Goal: Find specific page/section: Find specific page/section

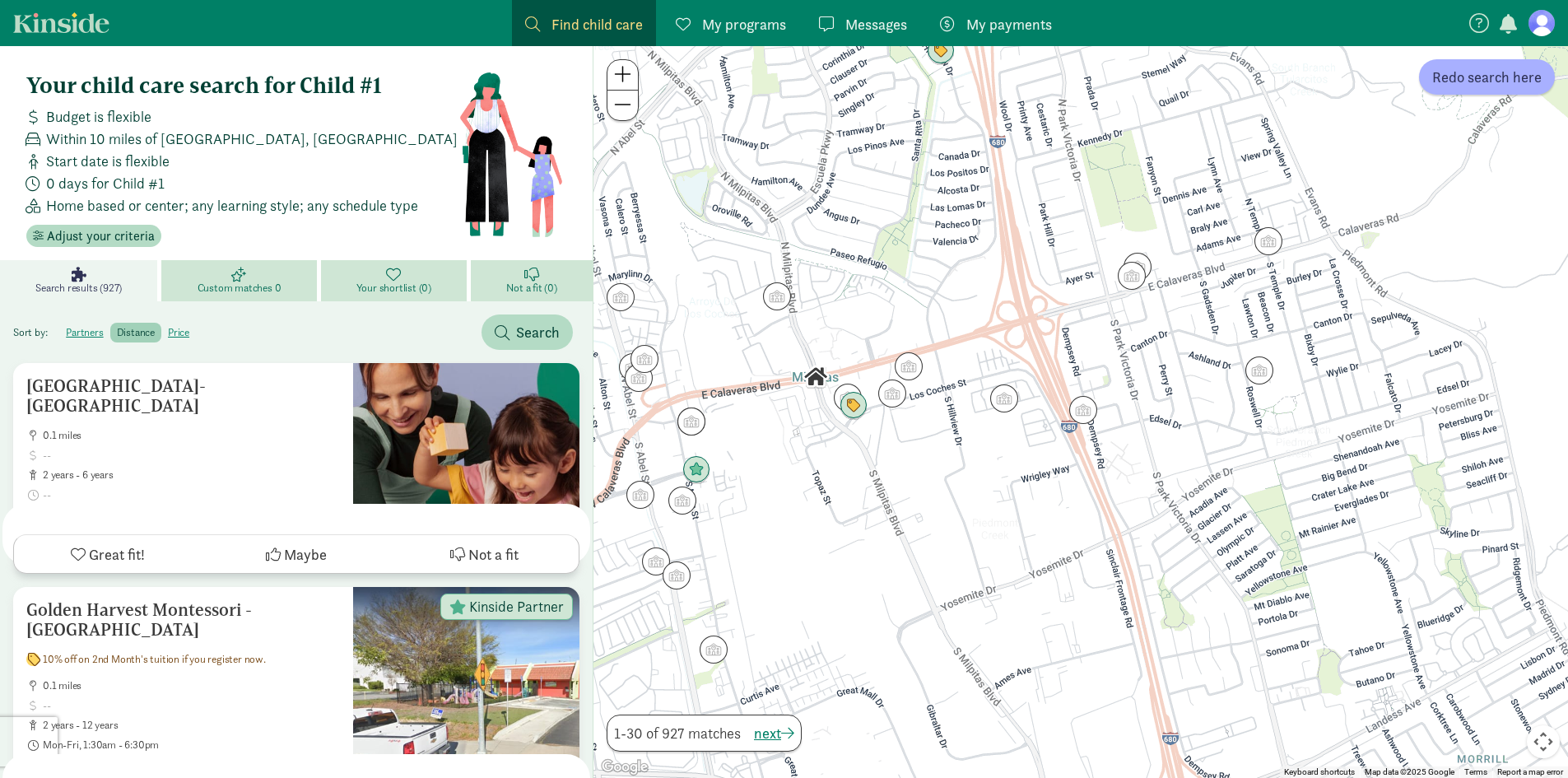
scroll to position [4940, 0]
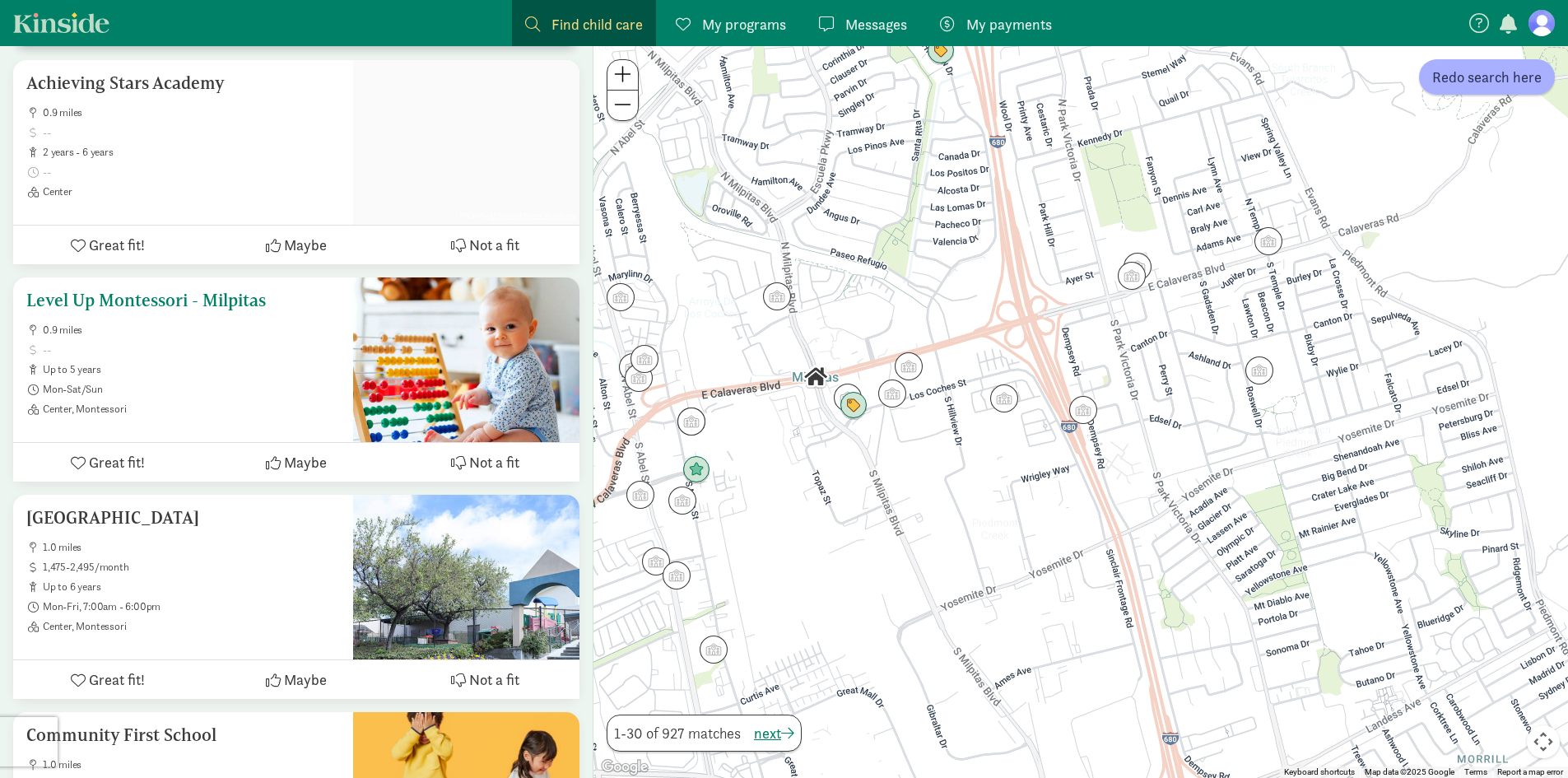
click at [257, 363] on span "up to 5 years" at bounding box center [191, 369] width 297 height 13
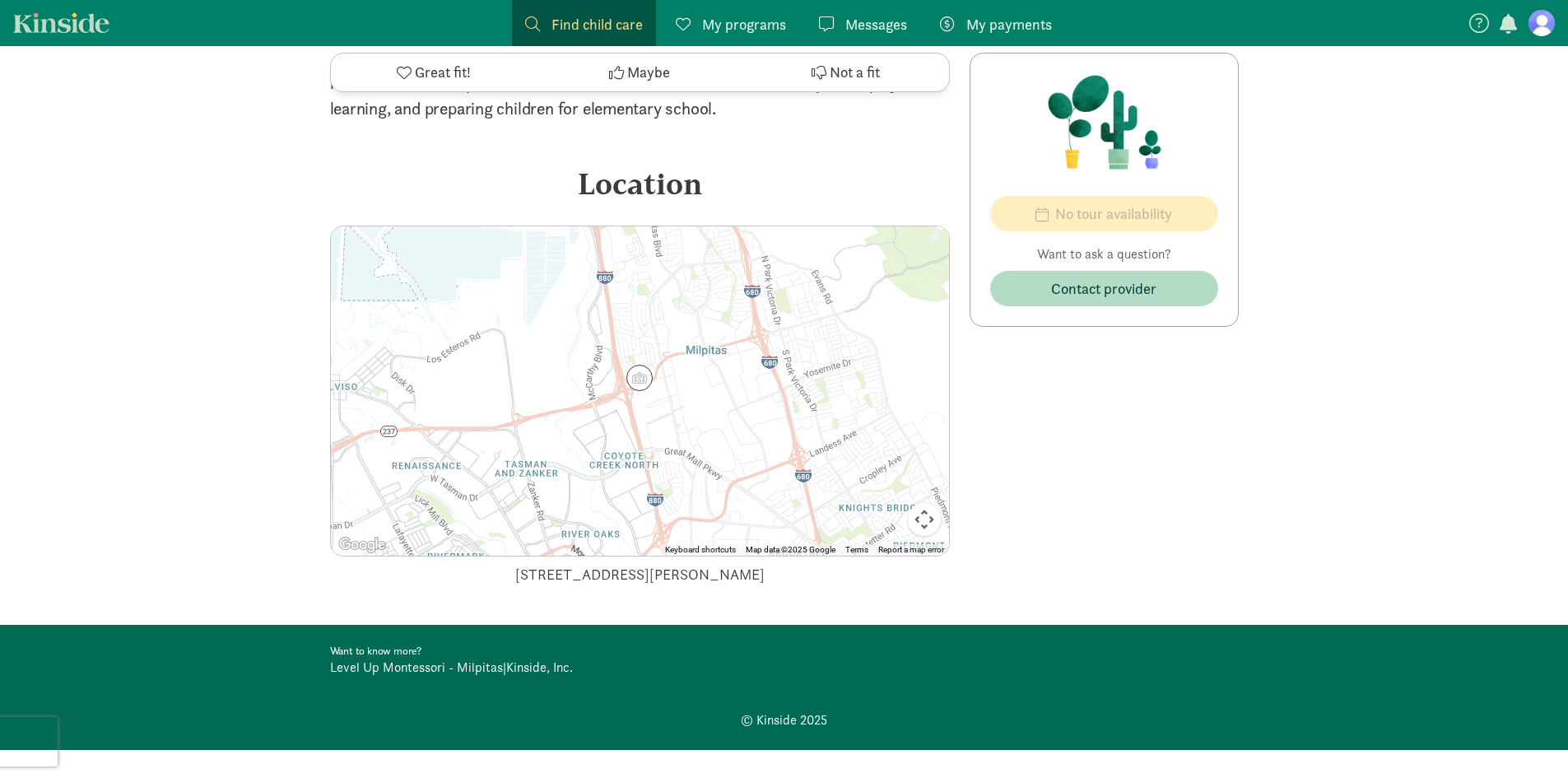
scroll to position [1400, 0]
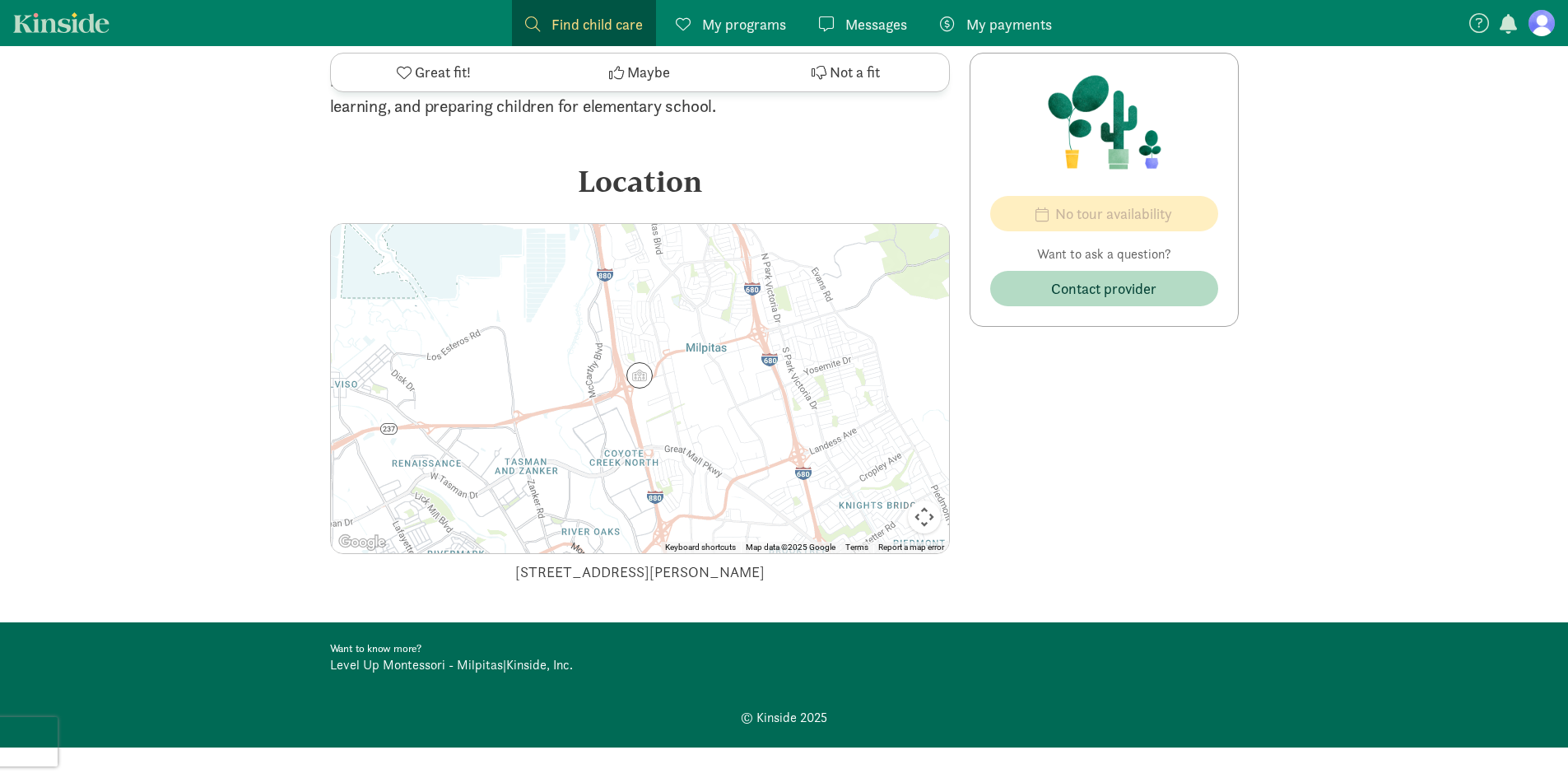
click at [635, 375] on img at bounding box center [639, 375] width 27 height 27
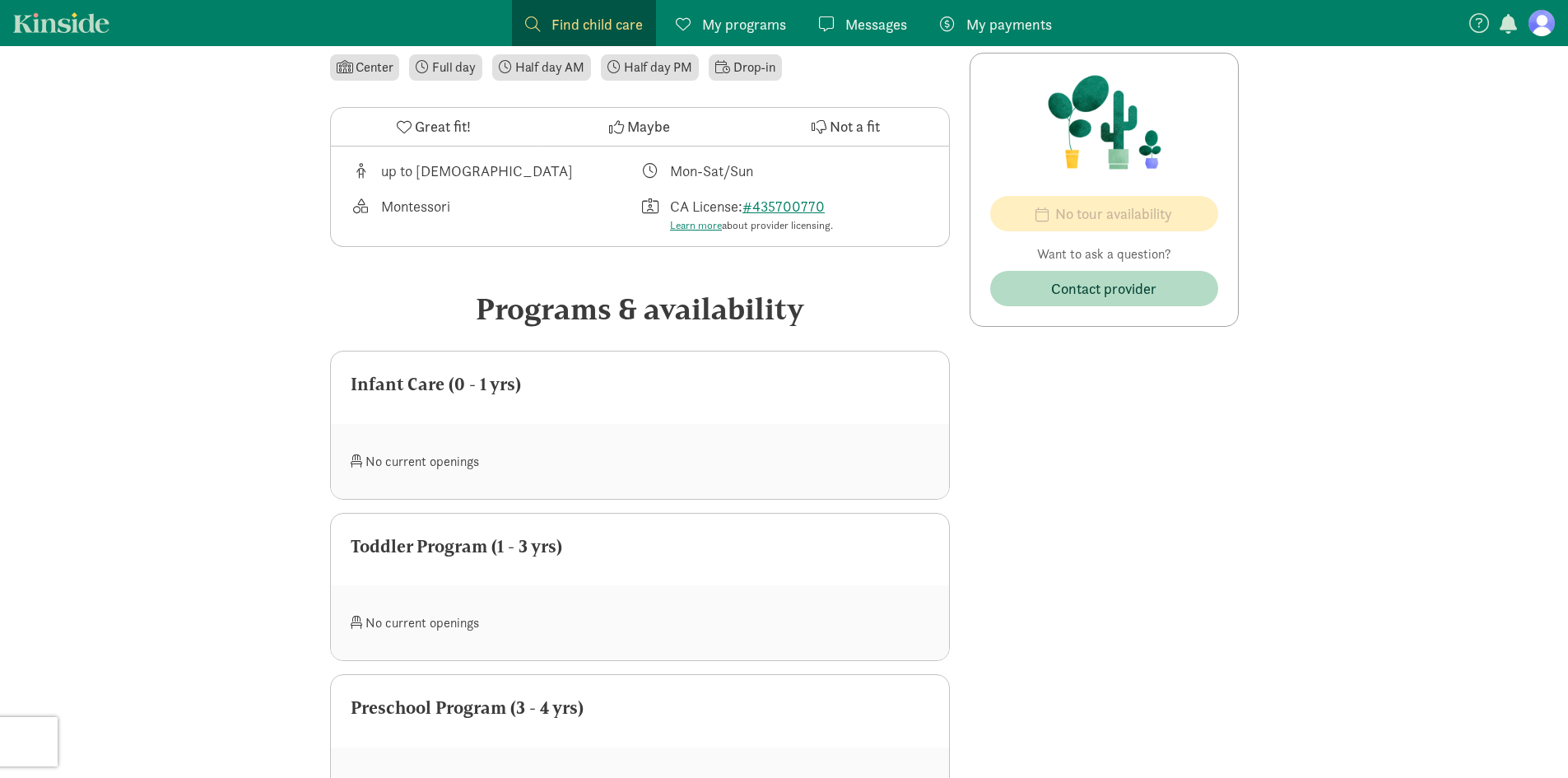
scroll to position [0, 0]
